Goal: Information Seeking & Learning: Check status

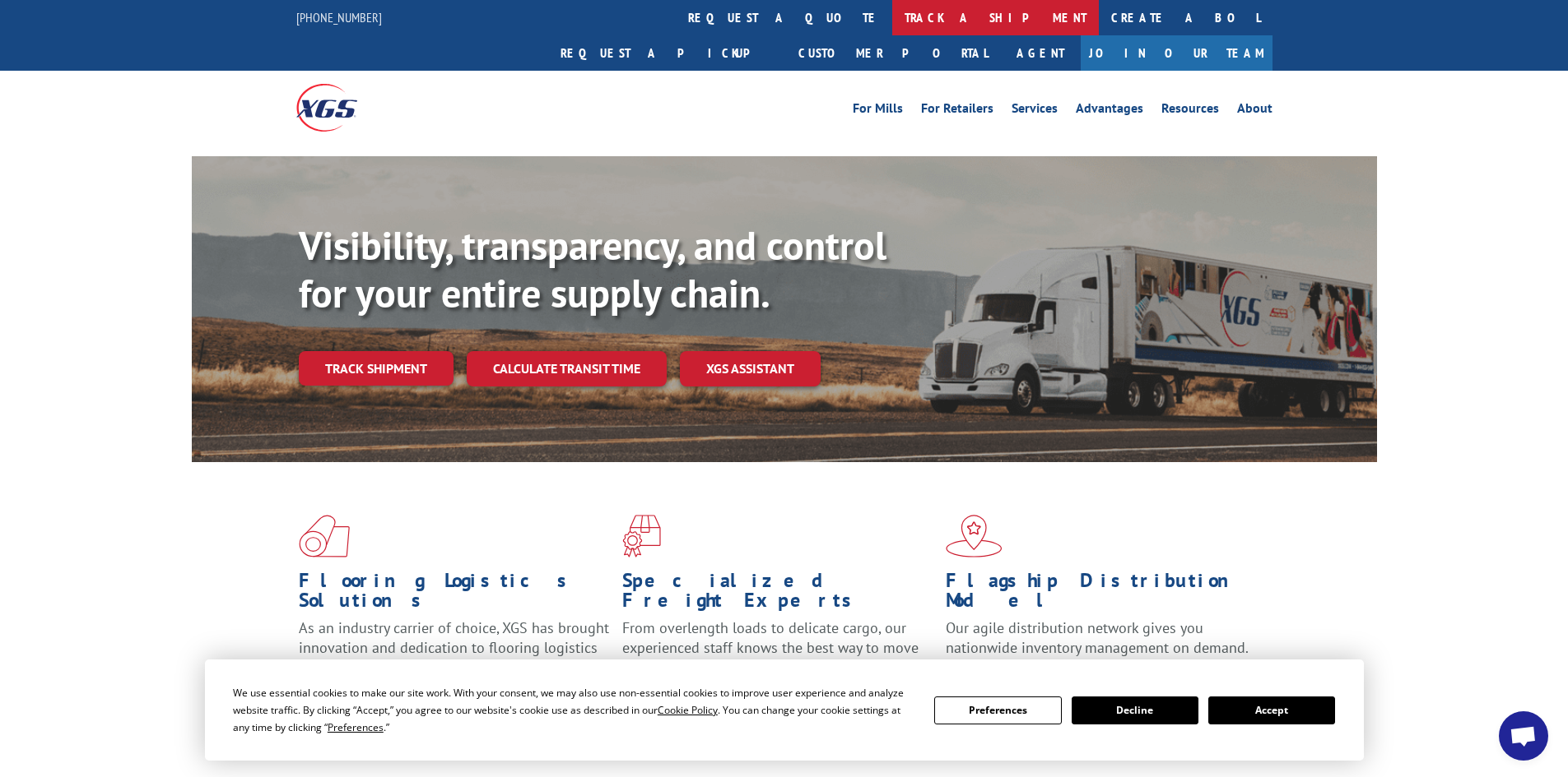
click at [892, 14] on link "track a shipment" at bounding box center [995, 18] width 206 height 35
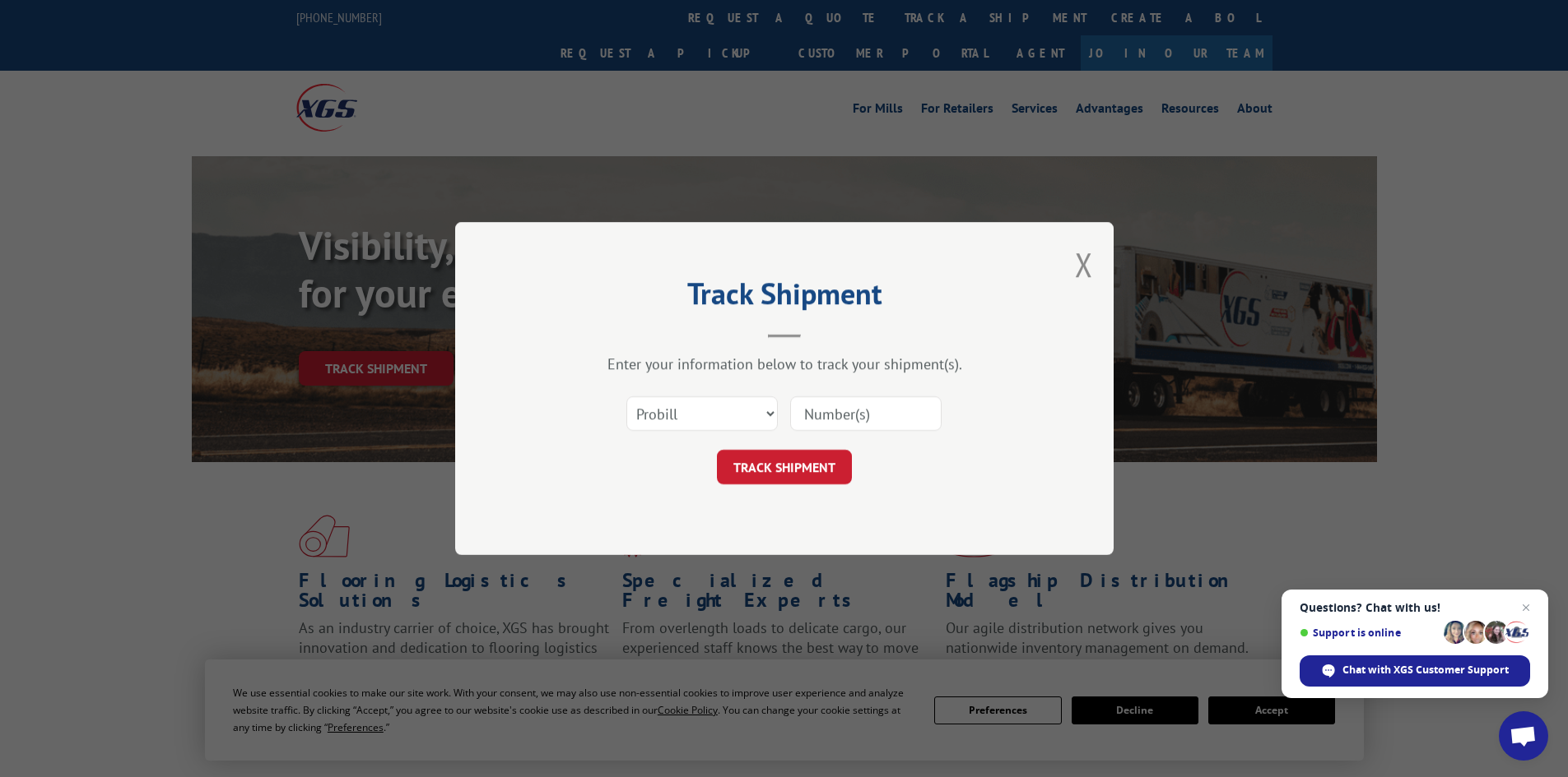
click at [831, 419] on input at bounding box center [865, 413] width 152 height 34
paste input "17687521"
type input "17687521"
click at [801, 469] on button "TRACK SHIPMENT" at bounding box center [784, 467] width 135 height 34
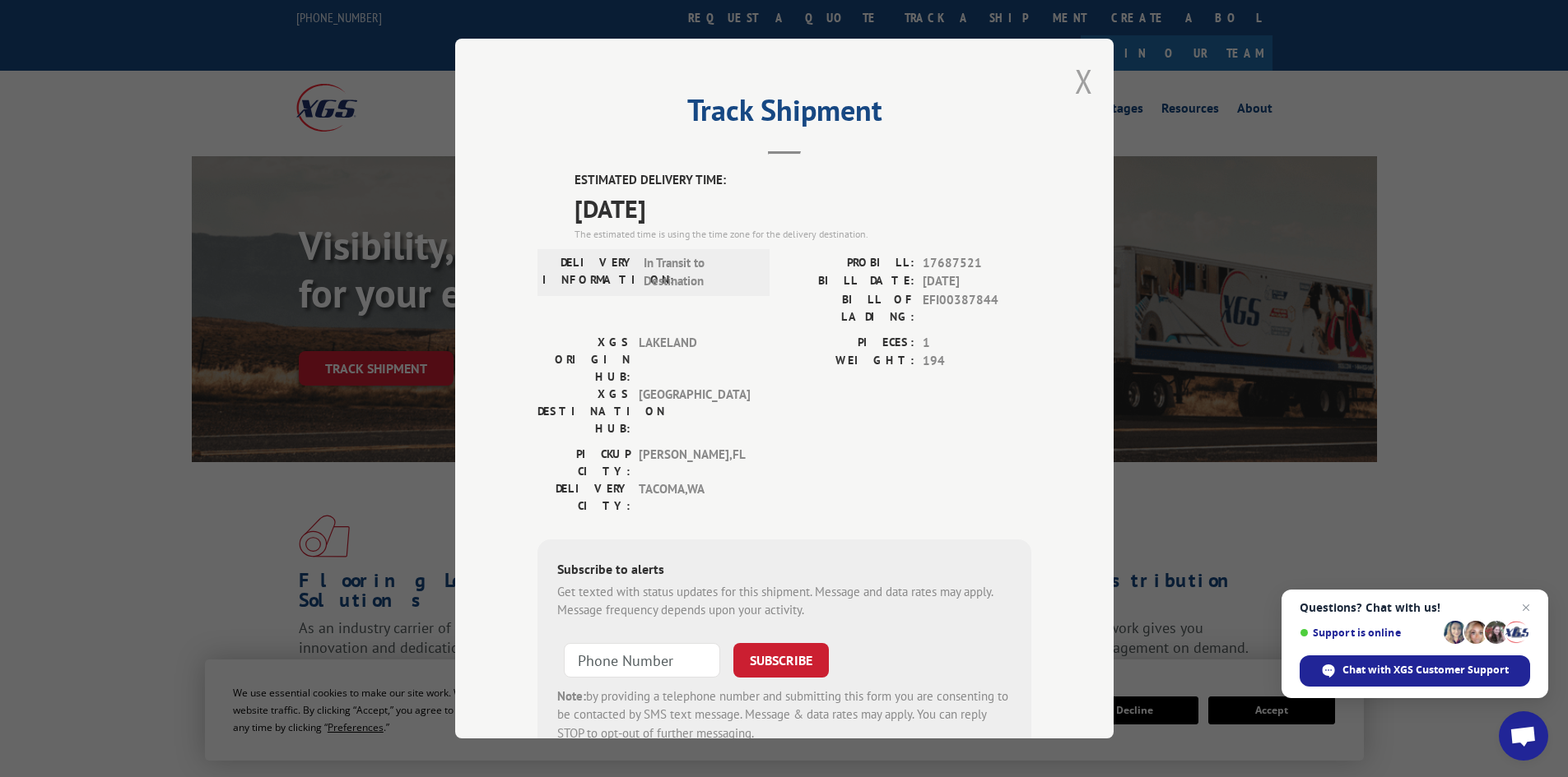
click at [1075, 81] on button "Close modal" at bounding box center [1084, 81] width 18 height 44
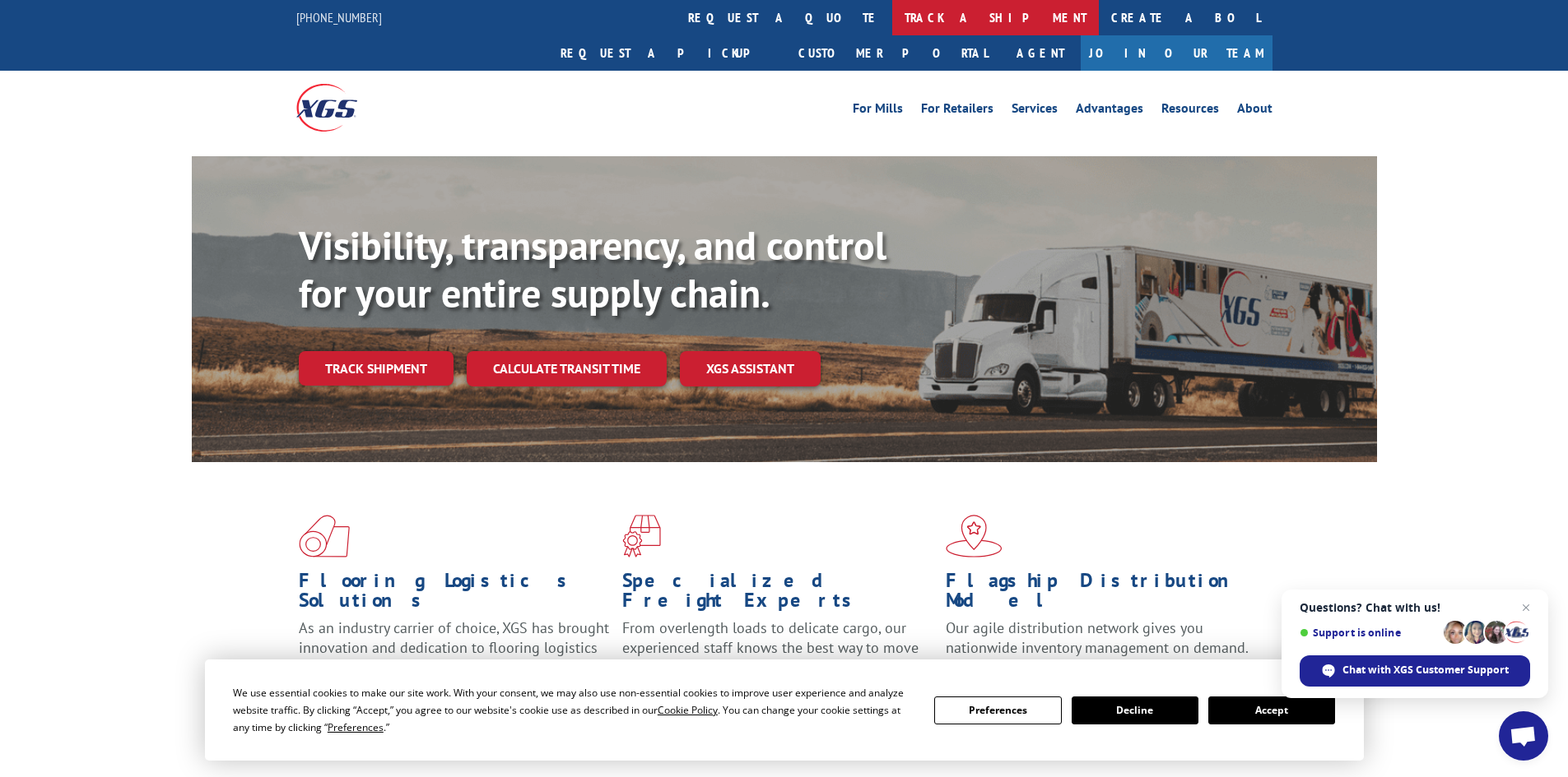
click at [892, 18] on link "track a shipment" at bounding box center [995, 18] width 206 height 35
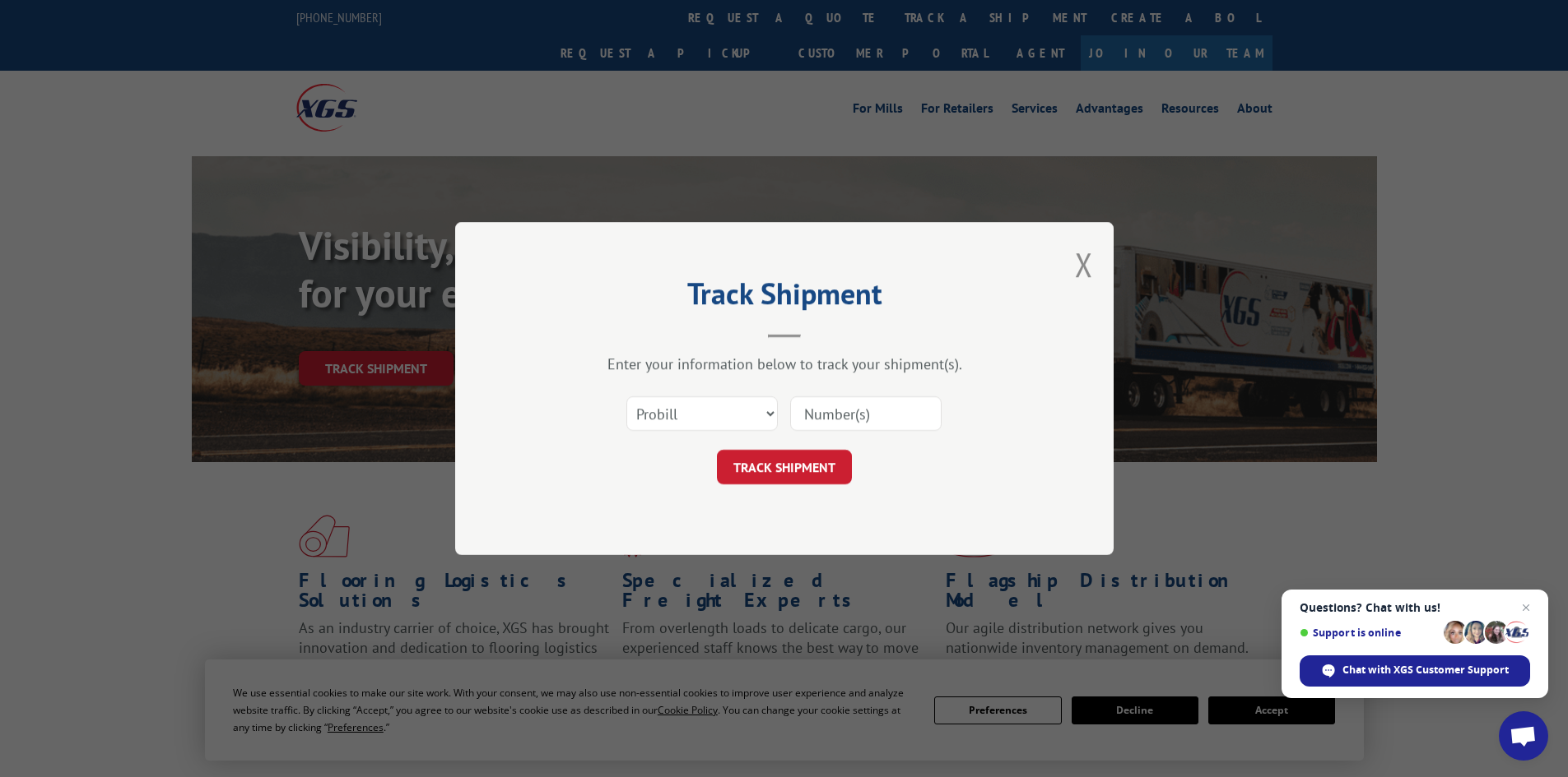
click at [839, 421] on input at bounding box center [865, 413] width 152 height 34
paste input "17687519"
type input "17687519"
click at [801, 463] on button "TRACK SHIPMENT" at bounding box center [784, 467] width 135 height 34
